Goal: Information Seeking & Learning: Compare options

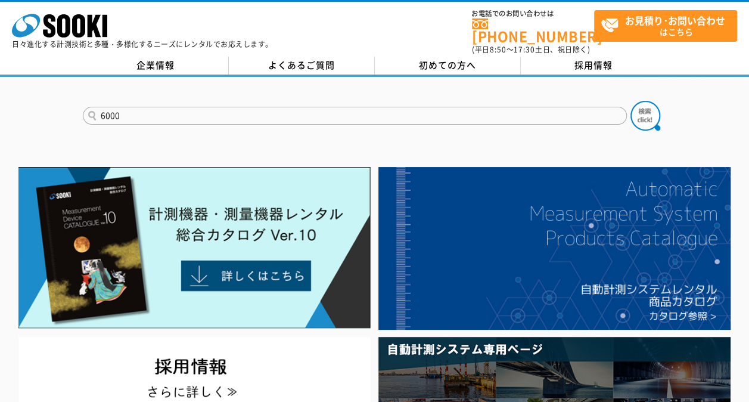
type input "6000"
click at [631, 101] on button at bounding box center [646, 116] width 30 height 30
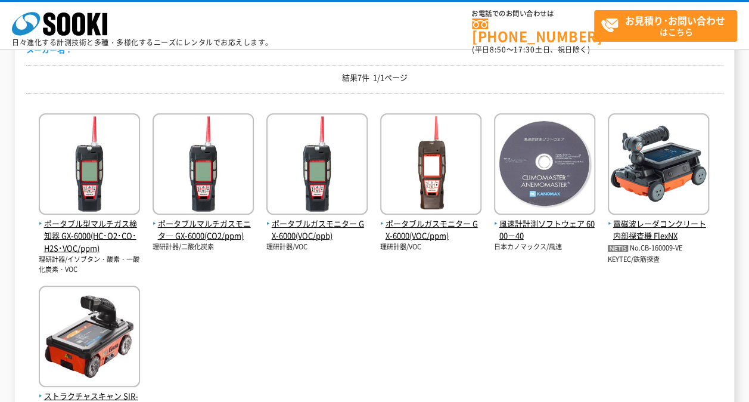
scroll to position [179, 0]
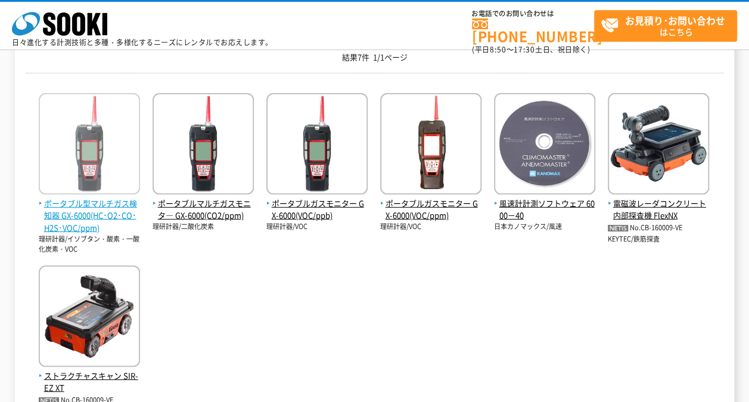
click at [113, 217] on span "ポータブル型マルチガス検知器 GX-6000(HC･O2･CO･H2S･VOC/ppm)" at bounding box center [89, 215] width 101 height 37
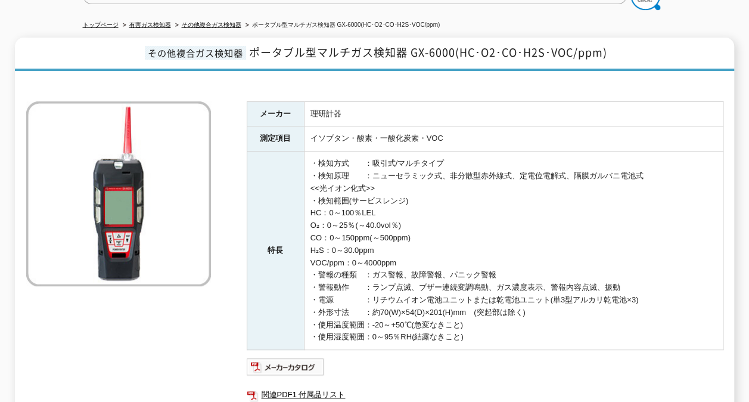
scroll to position [186, 0]
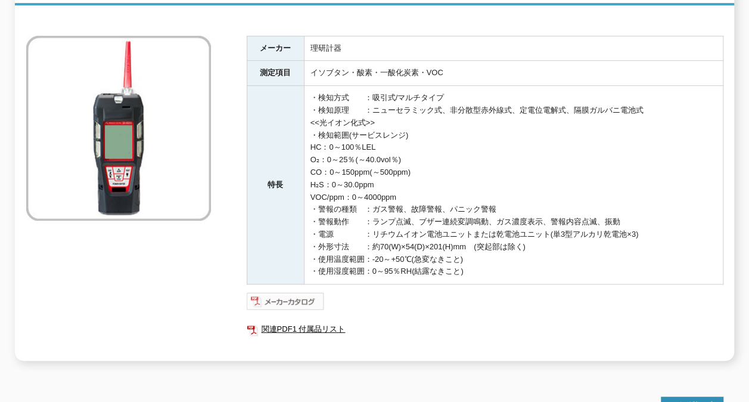
click at [310, 298] on img at bounding box center [286, 301] width 78 height 19
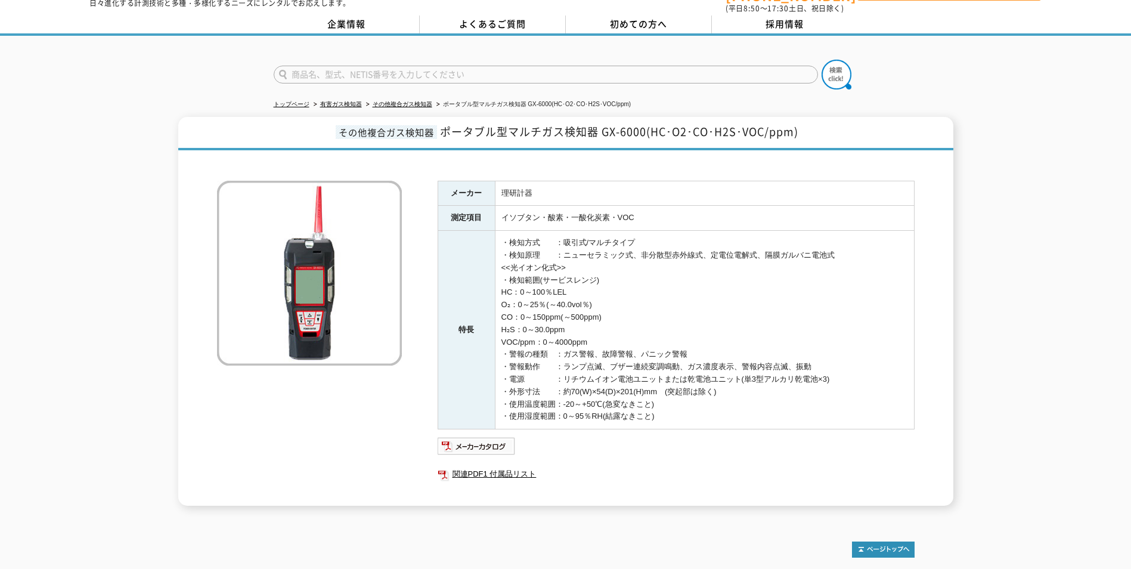
scroll to position [60, 0]
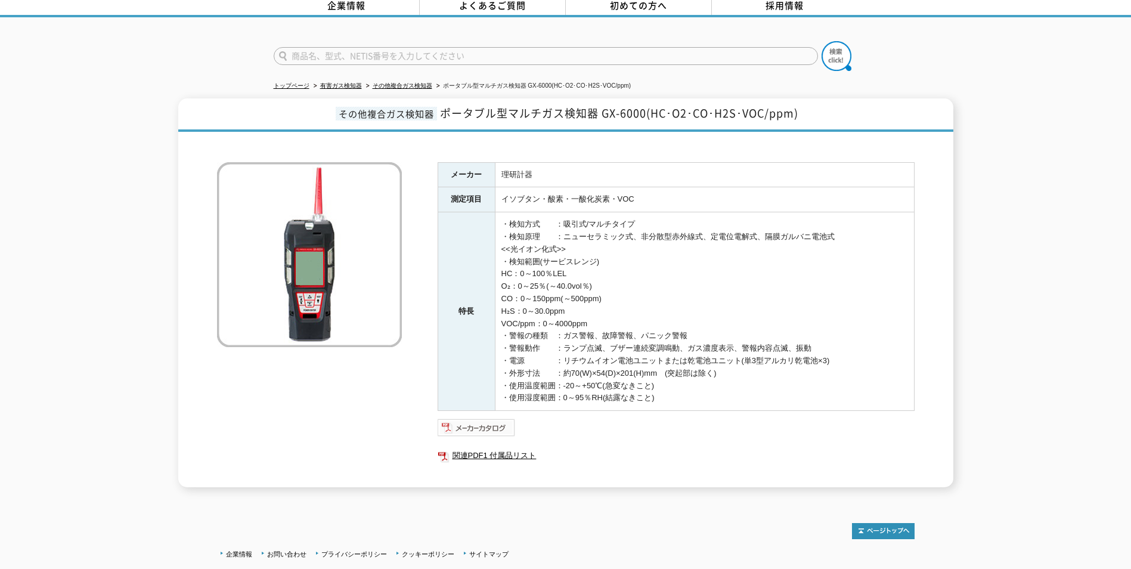
click at [480, 401] on img at bounding box center [477, 427] width 78 height 19
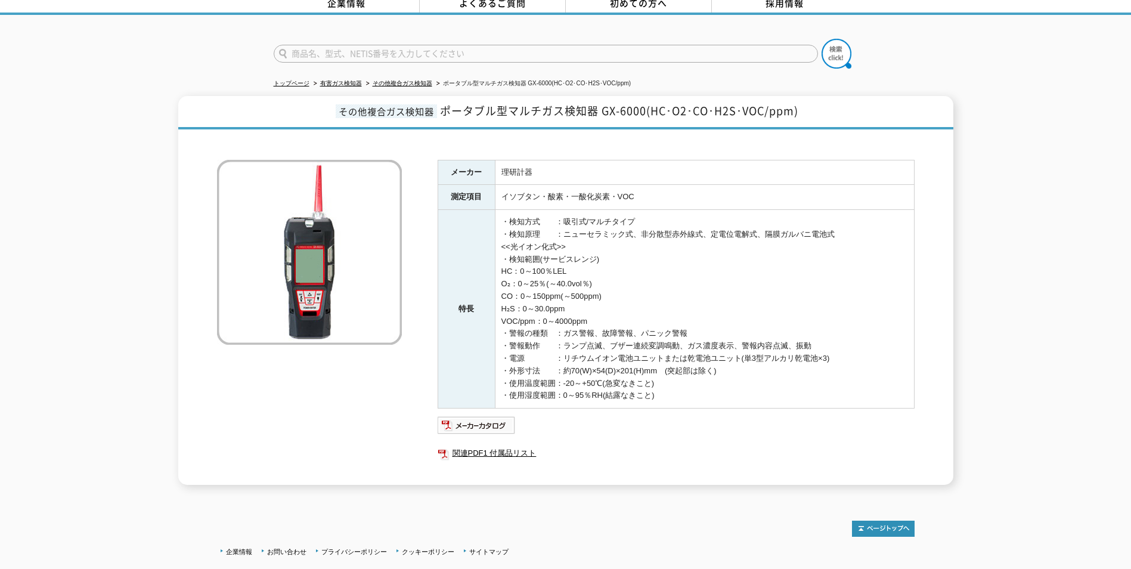
scroll to position [0, 0]
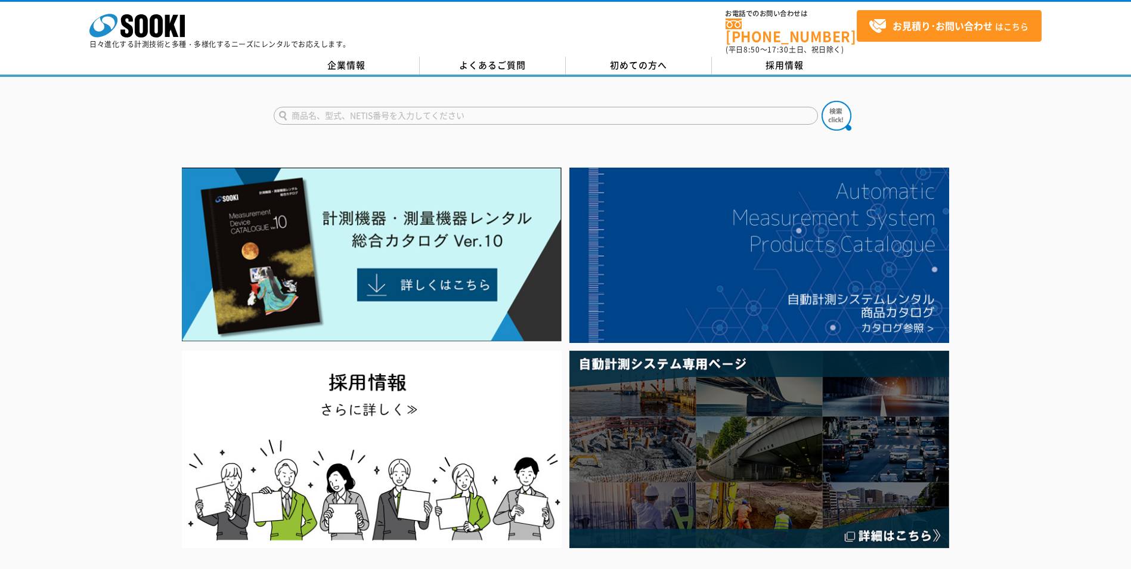
click at [441, 107] on input "text" at bounding box center [546, 116] width 544 height 18
type input "08"
click at [822, 101] on button at bounding box center [837, 116] width 30 height 30
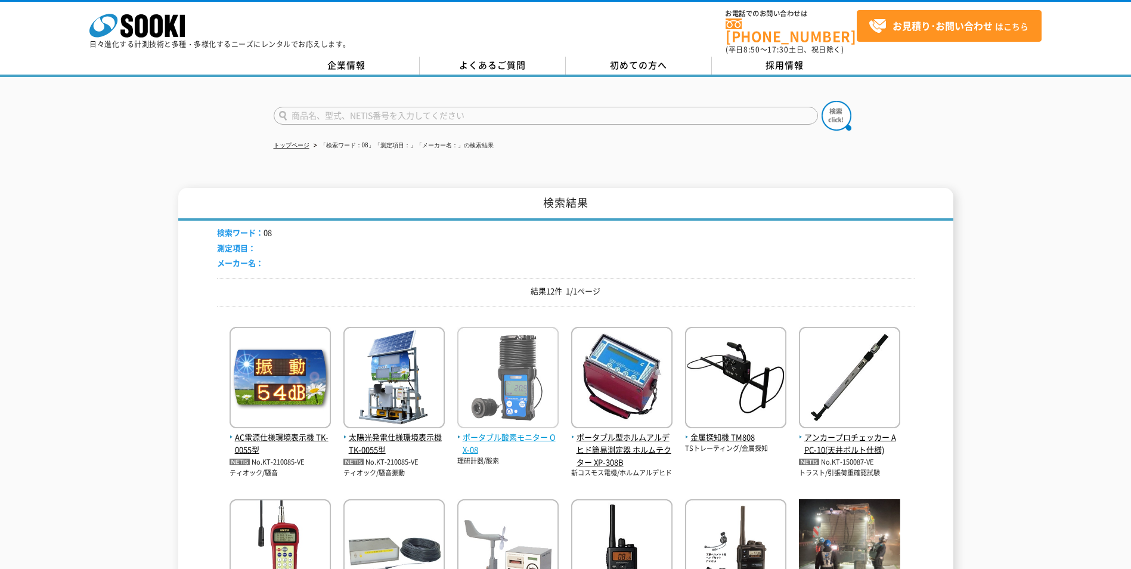
click at [509, 431] on span "ポータブル酸素モニター OX-08" at bounding box center [507, 443] width 101 height 25
click at [508, 388] on img at bounding box center [507, 379] width 101 height 104
click at [546, 113] on input "text" at bounding box center [546, 116] width 544 height 18
type input "9000"
click at [822, 101] on button at bounding box center [837, 116] width 30 height 30
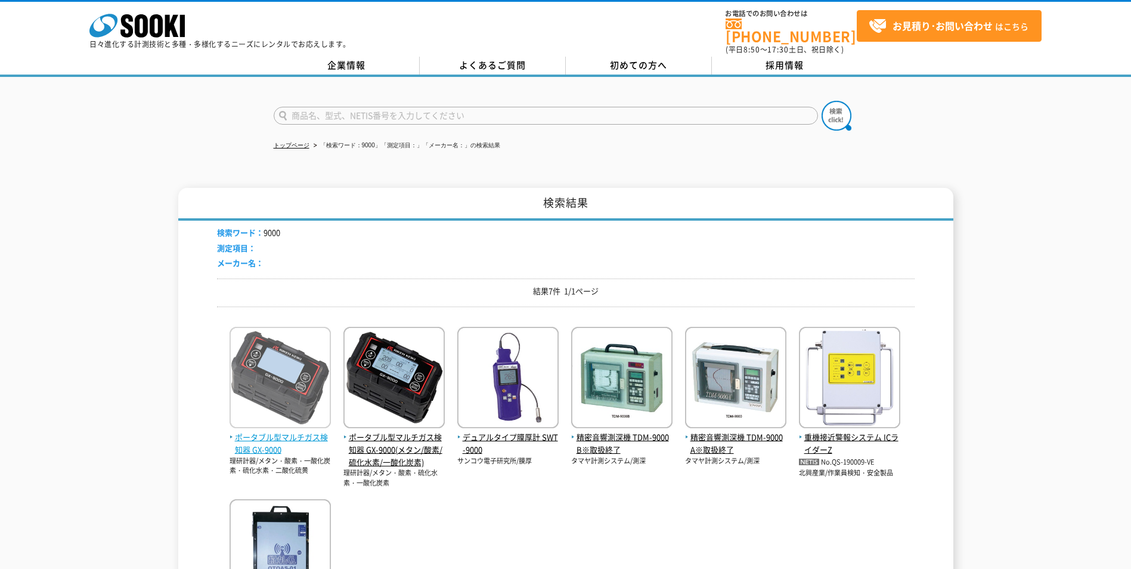
click at [324, 431] on span "ポータブル型マルチガス検知器 GX-9000" at bounding box center [280, 443] width 101 height 25
click at [281, 431] on span "ポータブル型マルチガス検知器 GX-9000" at bounding box center [280, 443] width 101 height 25
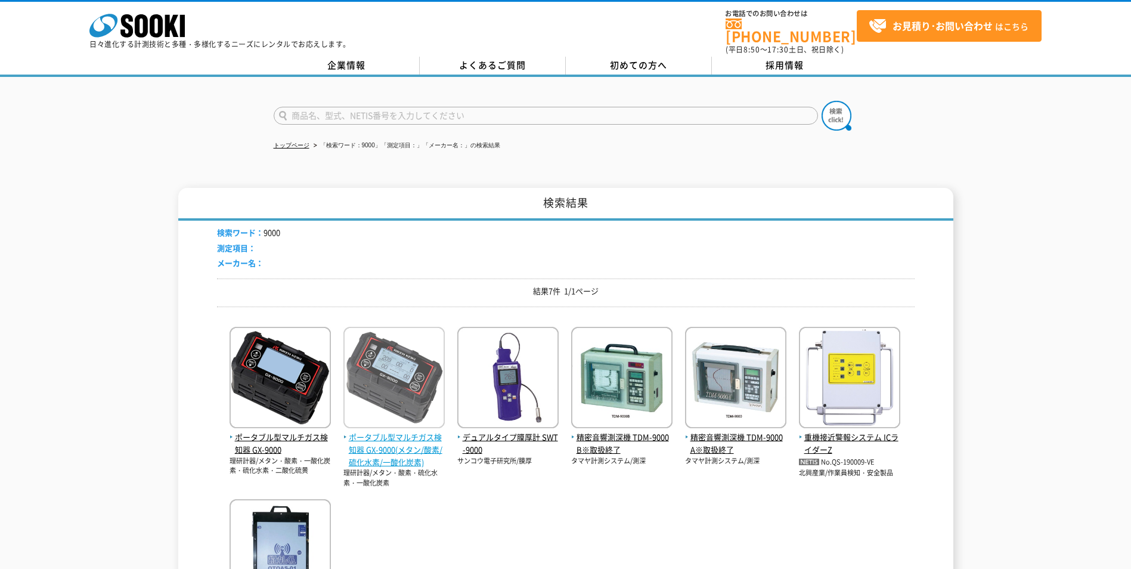
click at [379, 388] on img at bounding box center [393, 379] width 101 height 104
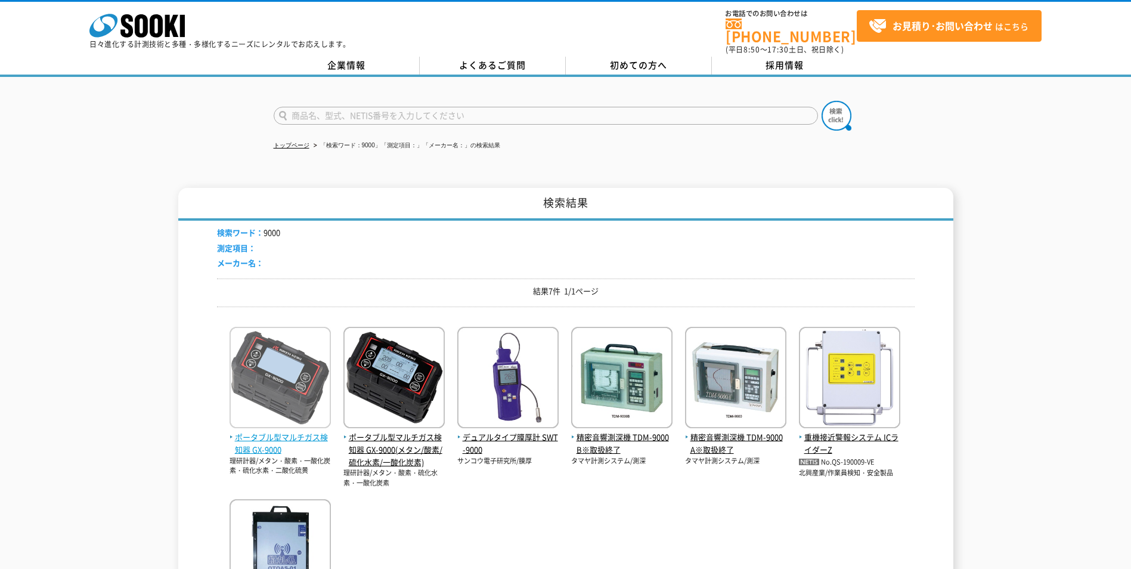
click at [278, 379] on img at bounding box center [280, 379] width 101 height 104
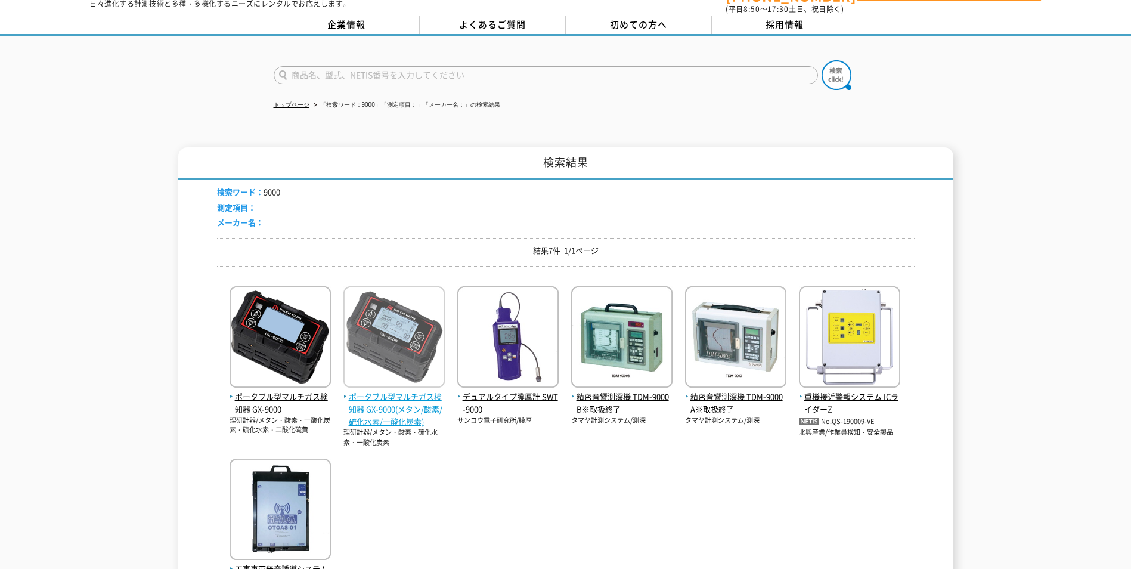
scroll to position [60, 0]
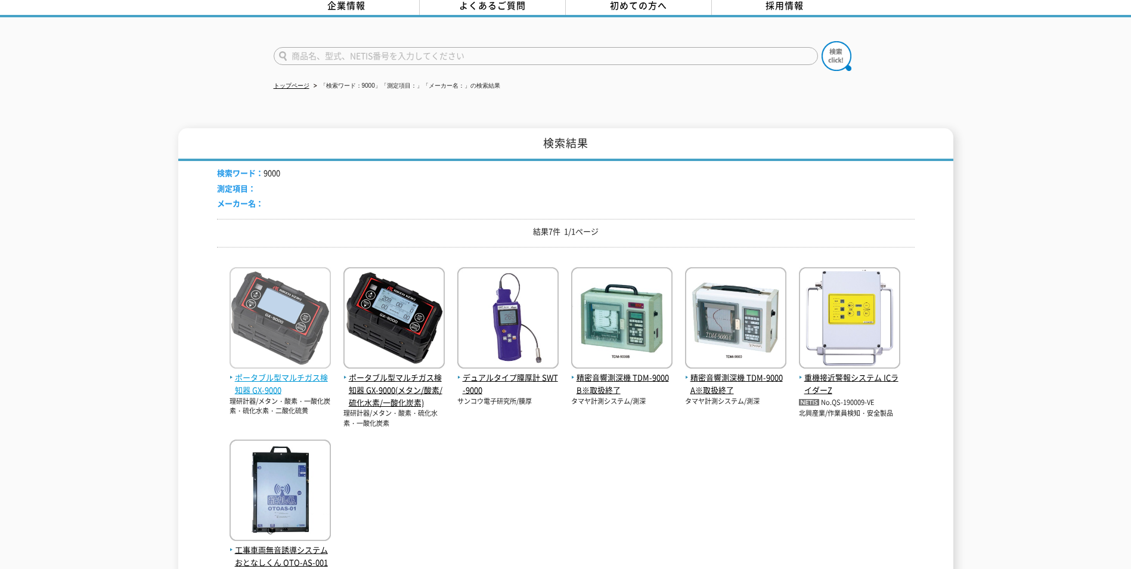
click at [312, 373] on span "ポータブル型マルチガス検知器 GX-9000" at bounding box center [280, 383] width 101 height 25
click at [315, 374] on span "ポータブル型マルチガス検知器 GX-9000" at bounding box center [280, 383] width 101 height 25
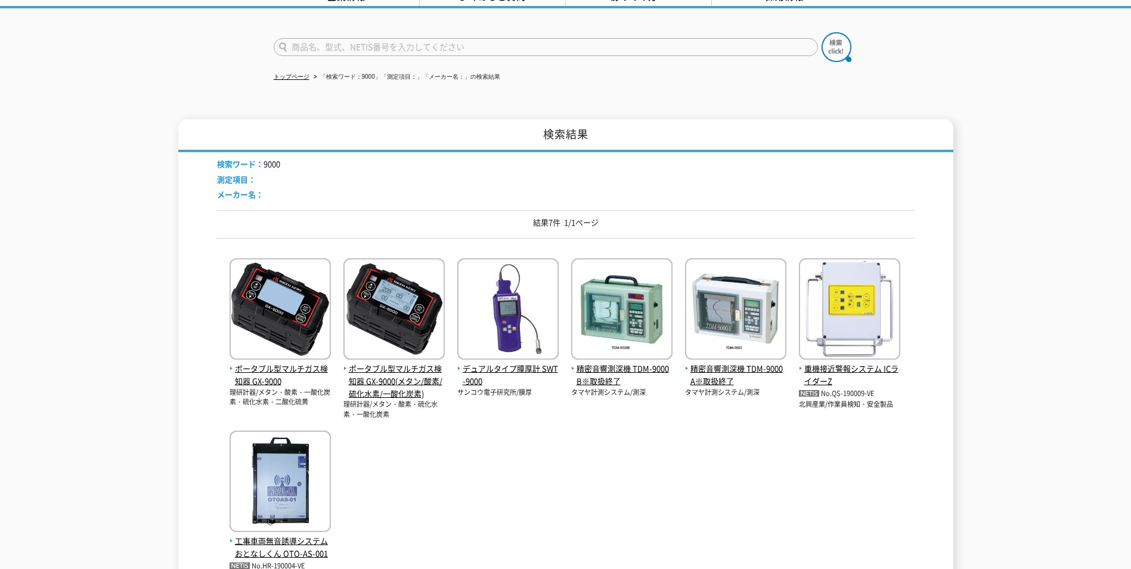
scroll to position [0, 0]
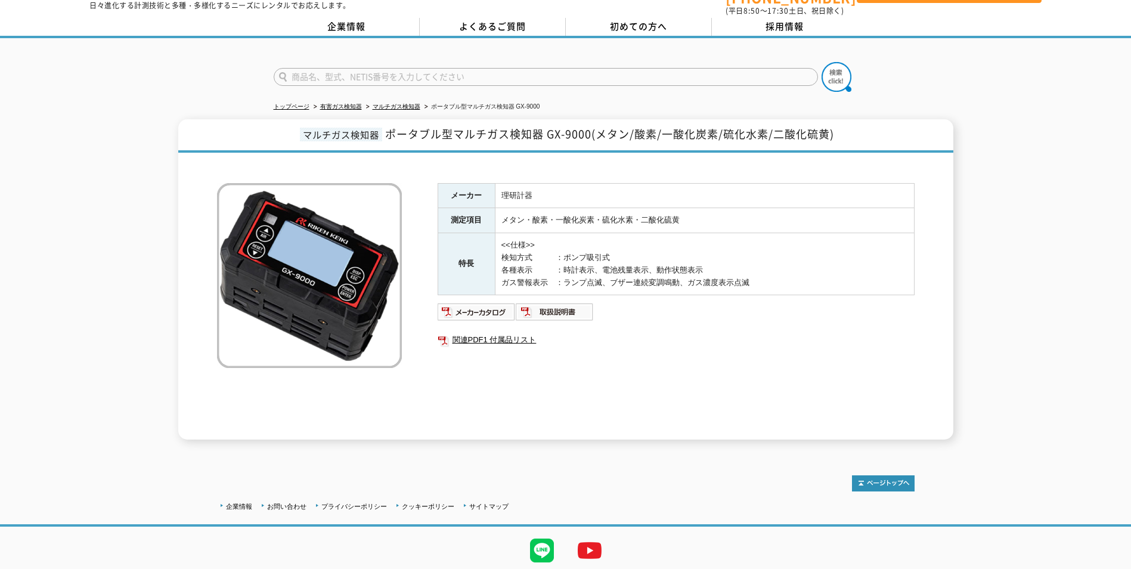
scroll to position [12, 0]
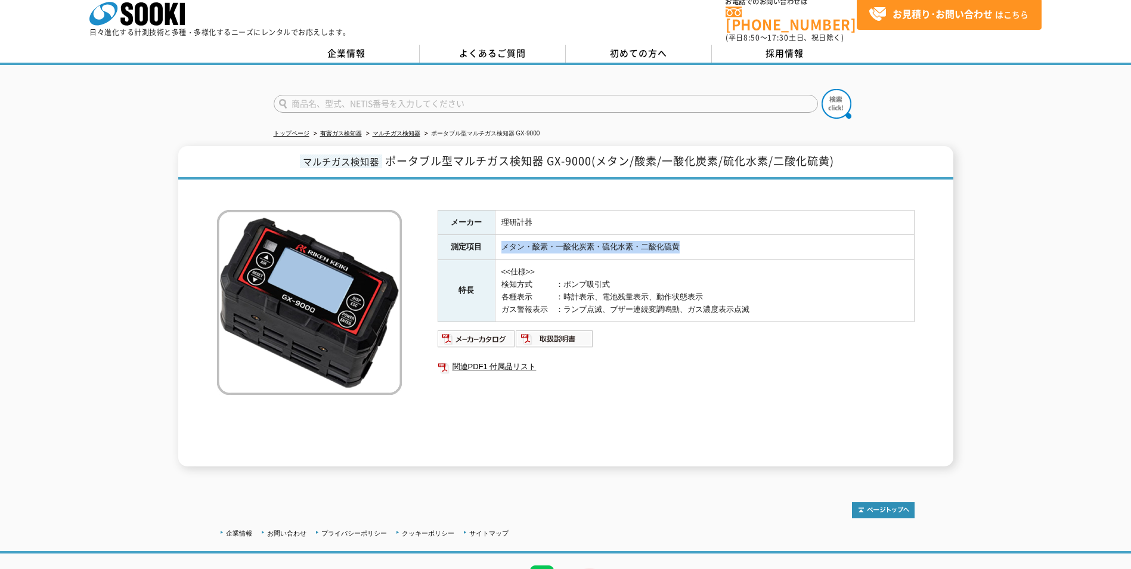
drag, startPoint x: 693, startPoint y: 237, endPoint x: 497, endPoint y: 243, distance: 196.8
click at [497, 243] on td "メタン・酸素・一酸化炭素・硫化水素・二酸化硫黄" at bounding box center [704, 247] width 419 height 25
click at [572, 243] on td "メタン・酸素・一酸化炭素・硫化水素・二酸化硫黄" at bounding box center [704, 247] width 419 height 25
